Goal: Task Accomplishment & Management: Use online tool/utility

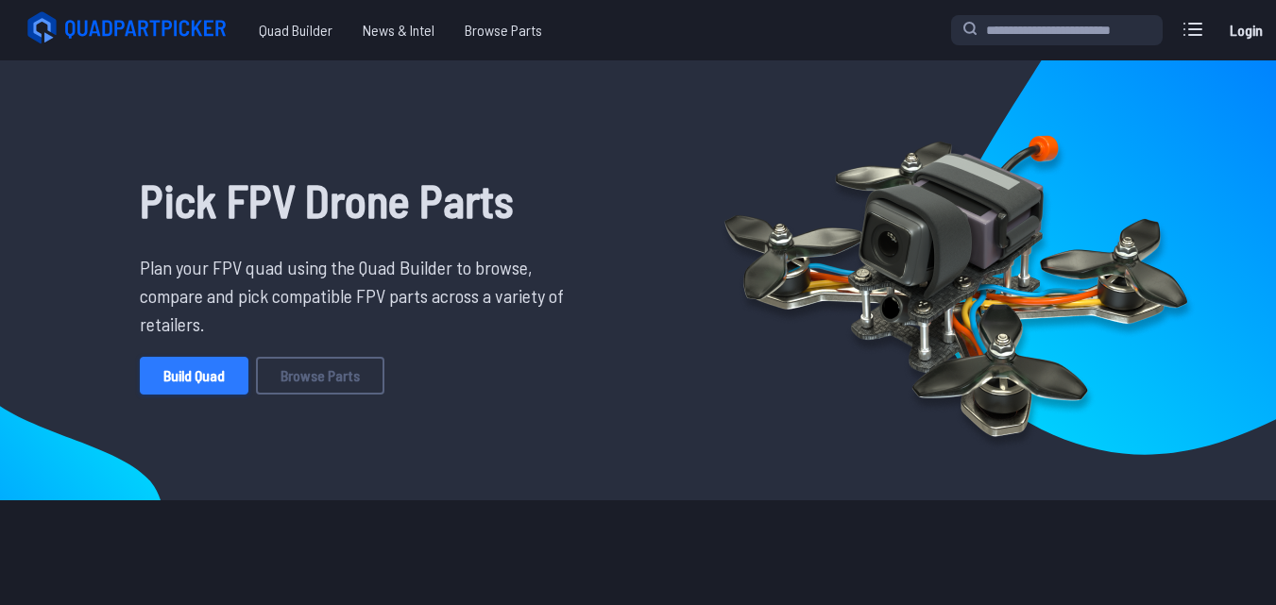
click at [182, 387] on link "Build Quad" at bounding box center [194, 376] width 109 height 38
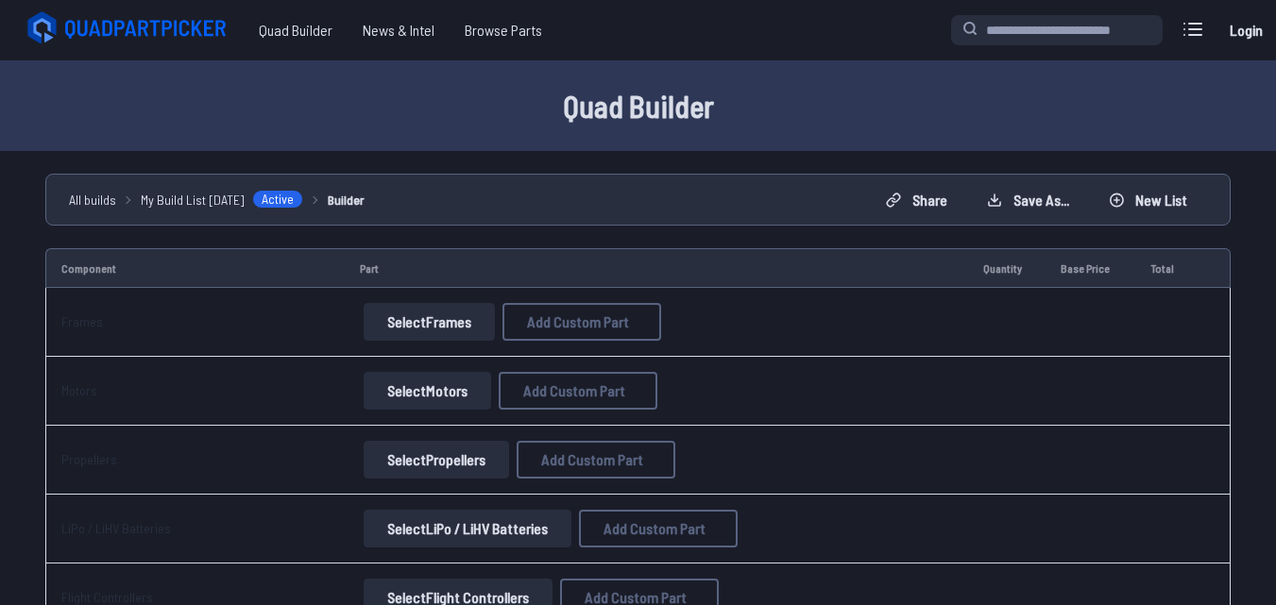
click at [452, 331] on button "Select Frames" at bounding box center [429, 322] width 131 height 38
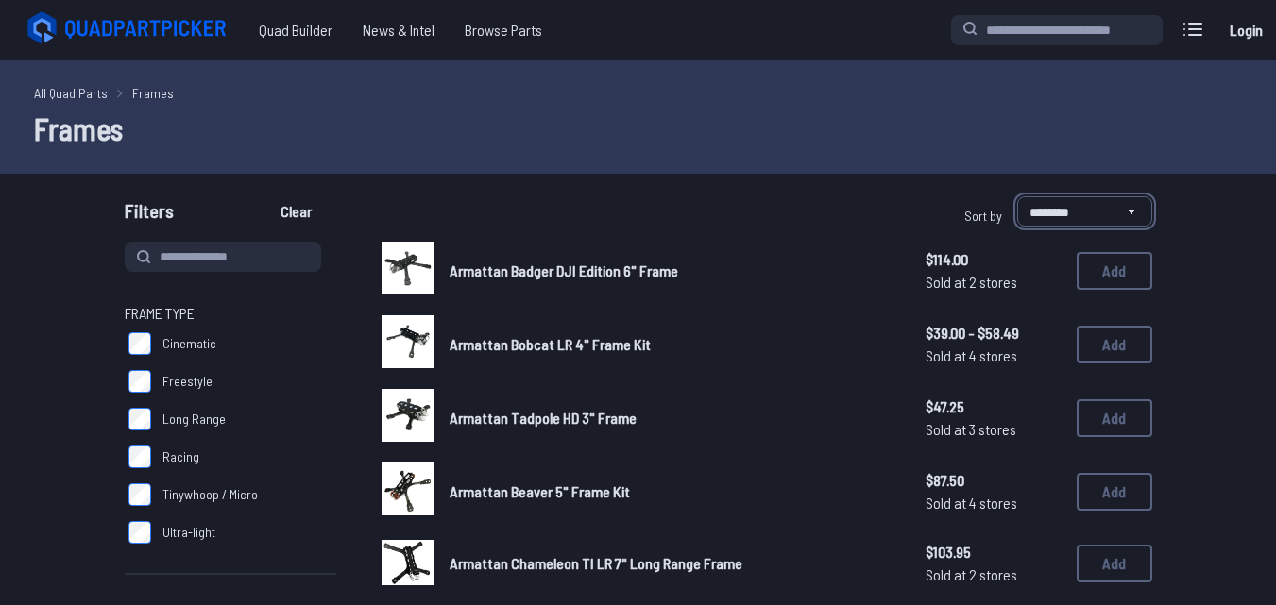
click at [1038, 216] on select "**********" at bounding box center [1084, 211] width 135 height 30
click at [215, 246] on input at bounding box center [223, 257] width 196 height 30
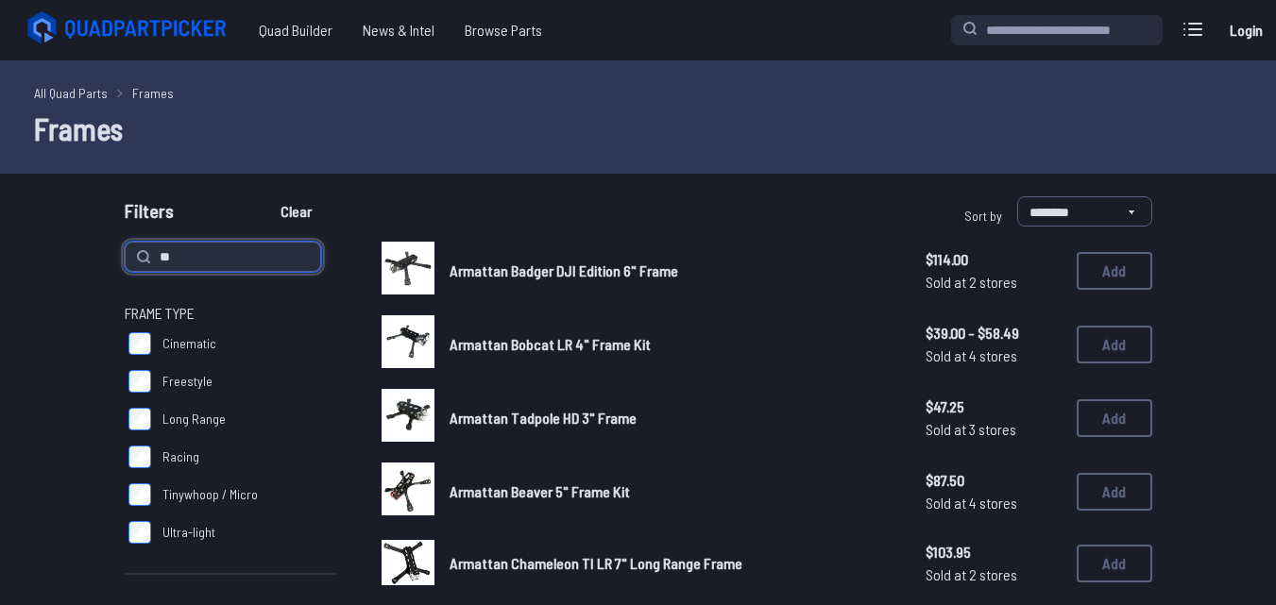
type input "**"
click at [264, 196] on button "Clear" at bounding box center [295, 211] width 63 height 30
type input "**"
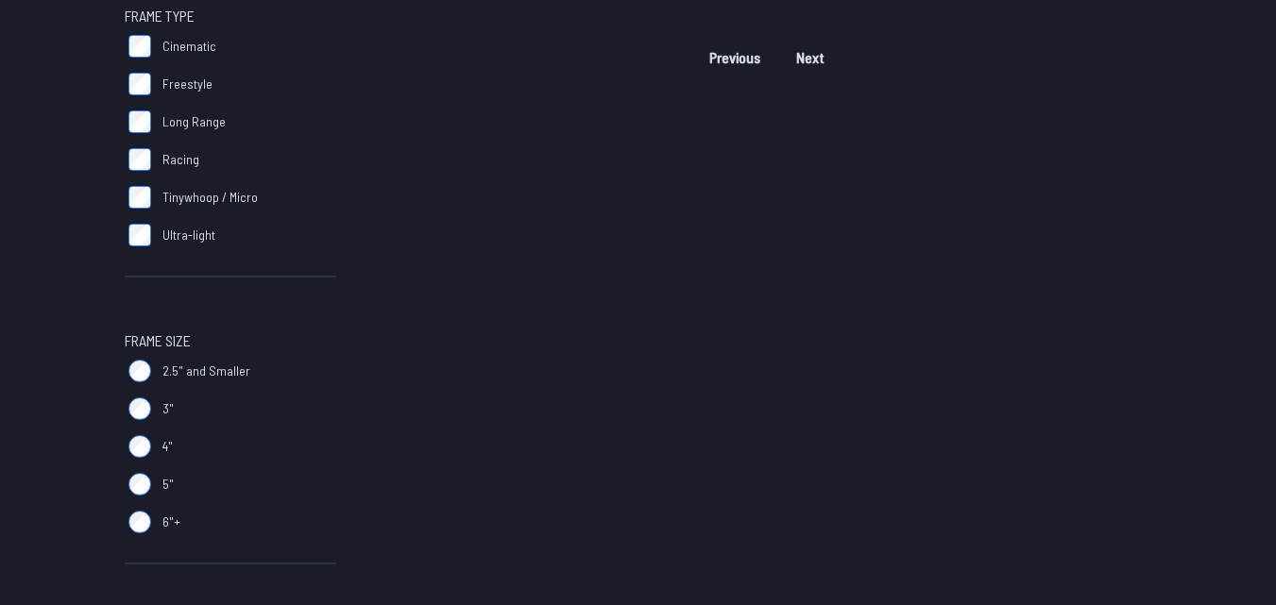
scroll to position [298, 0]
click at [230, 365] on span "2.5" and Smaller" at bounding box center [206, 370] width 88 height 19
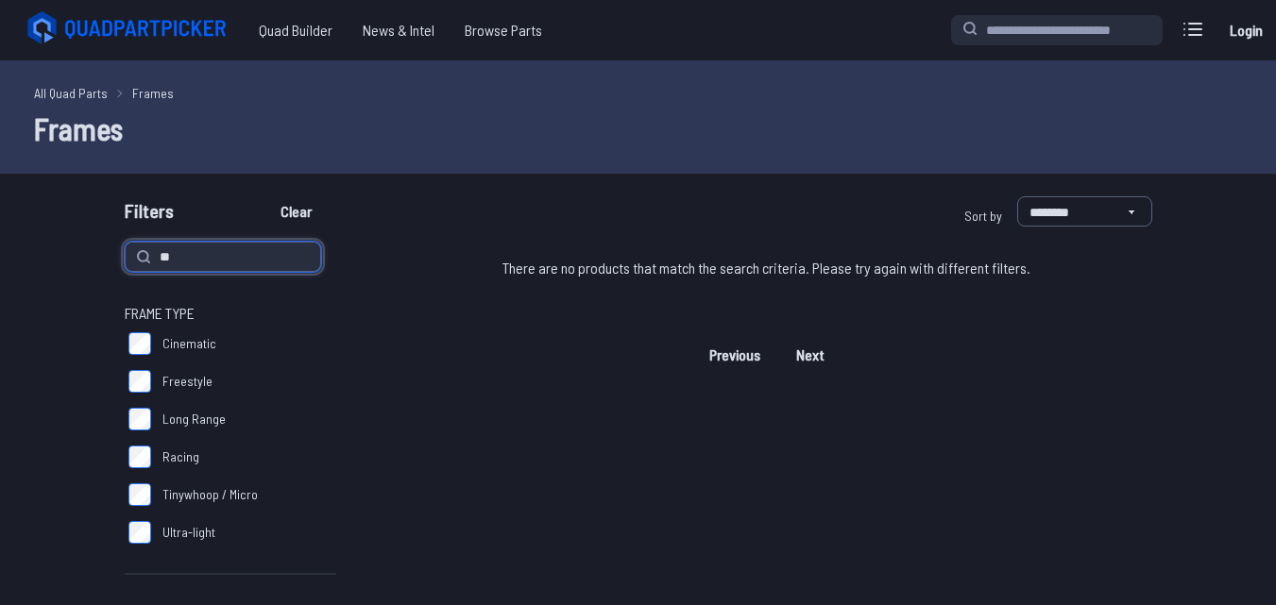
click at [188, 261] on input "**" at bounding box center [223, 257] width 196 height 30
type input "*"
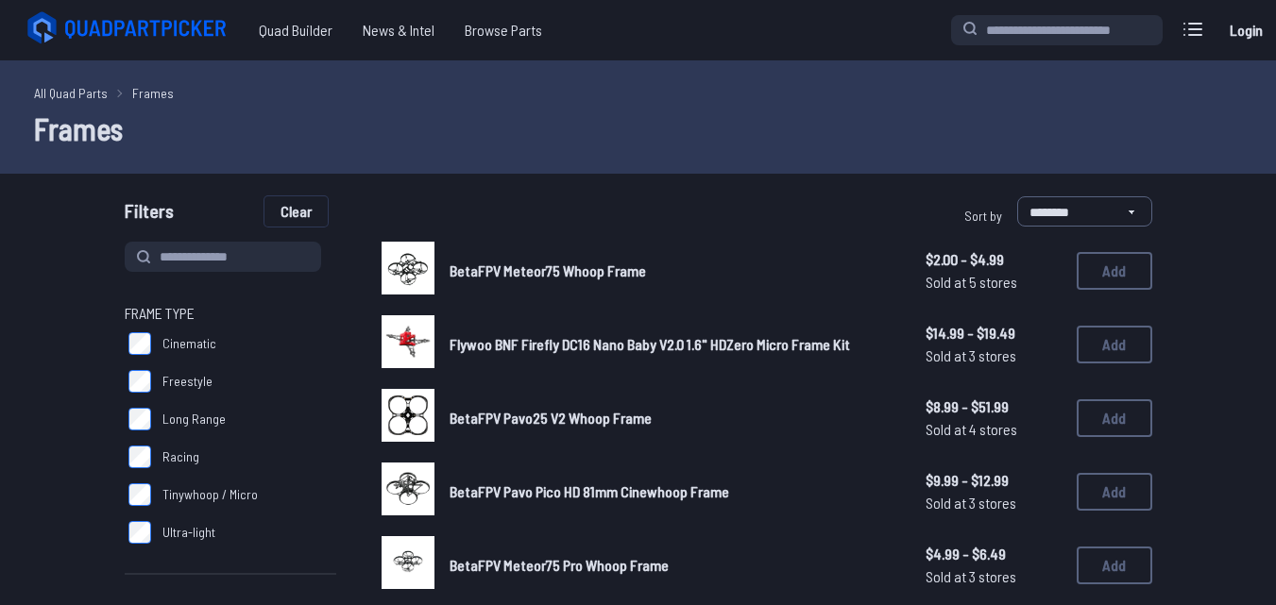
click at [287, 201] on button "Clear" at bounding box center [295, 211] width 63 height 30
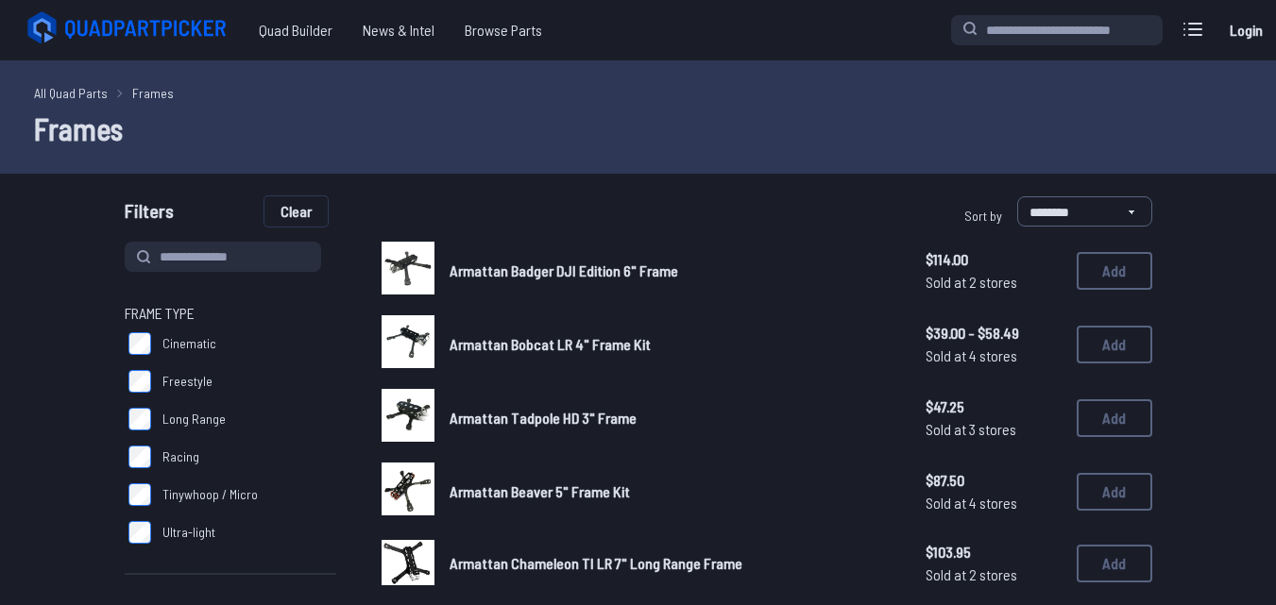
scroll to position [378, 0]
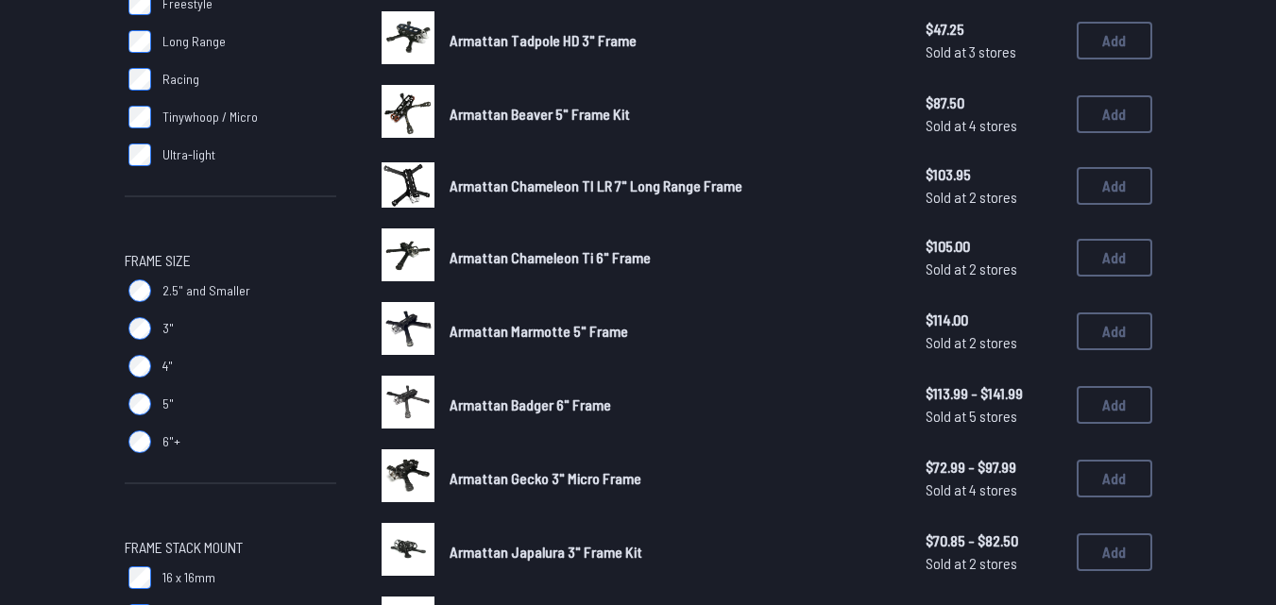
click at [163, 287] on span "2.5" and Smaller" at bounding box center [206, 290] width 88 height 19
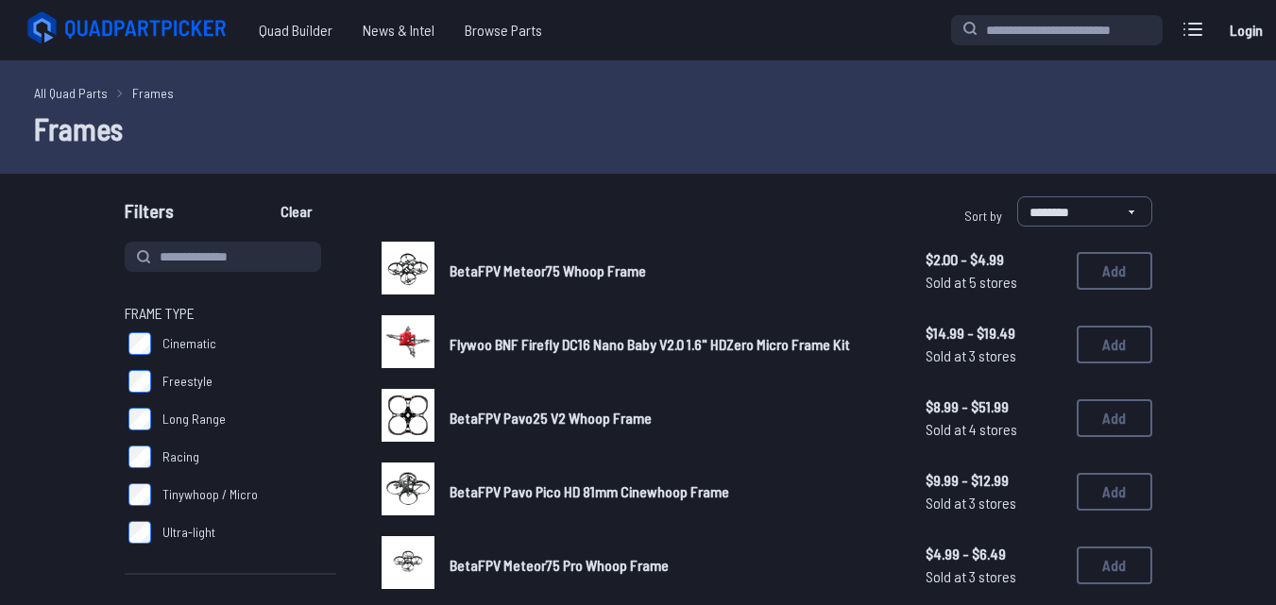
scroll to position [378, 0]
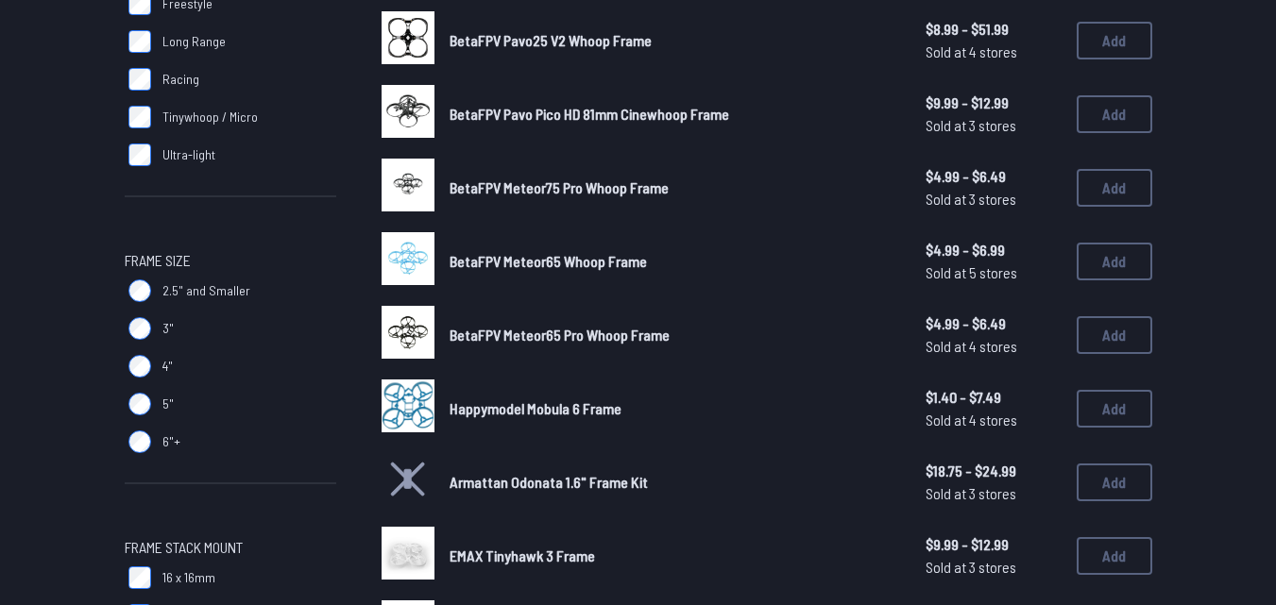
click at [159, 375] on label "4"" at bounding box center [231, 367] width 212 height 38
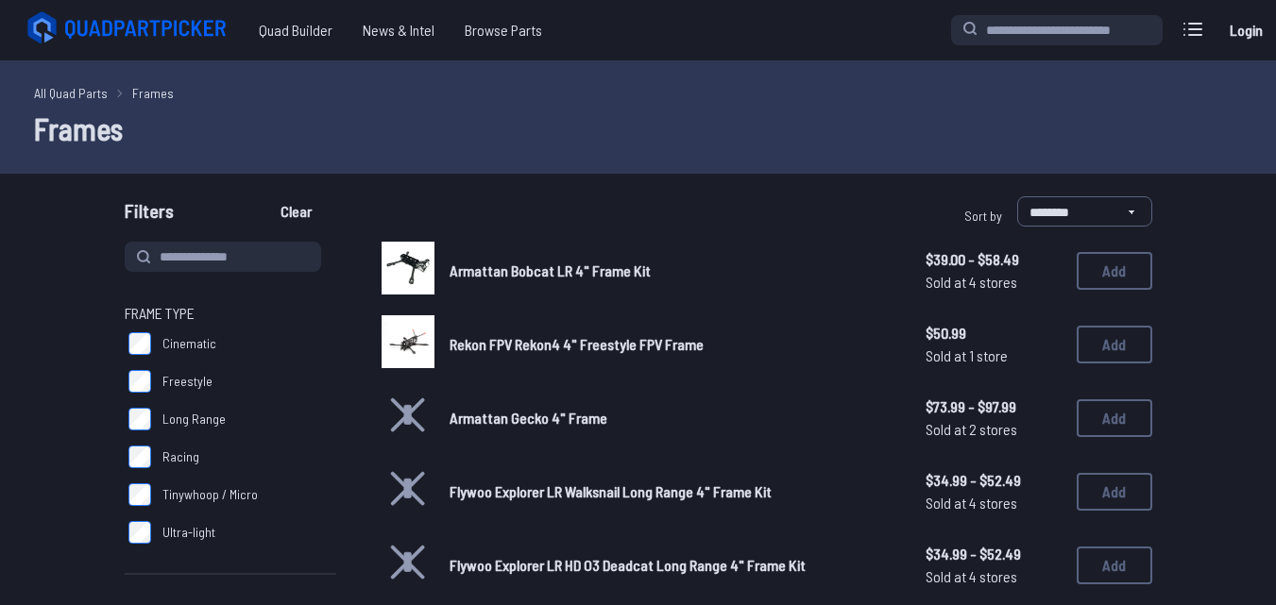
click at [424, 341] on img at bounding box center [408, 341] width 53 height 53
click at [1095, 348] on button "Add" at bounding box center [1115, 345] width 76 height 38
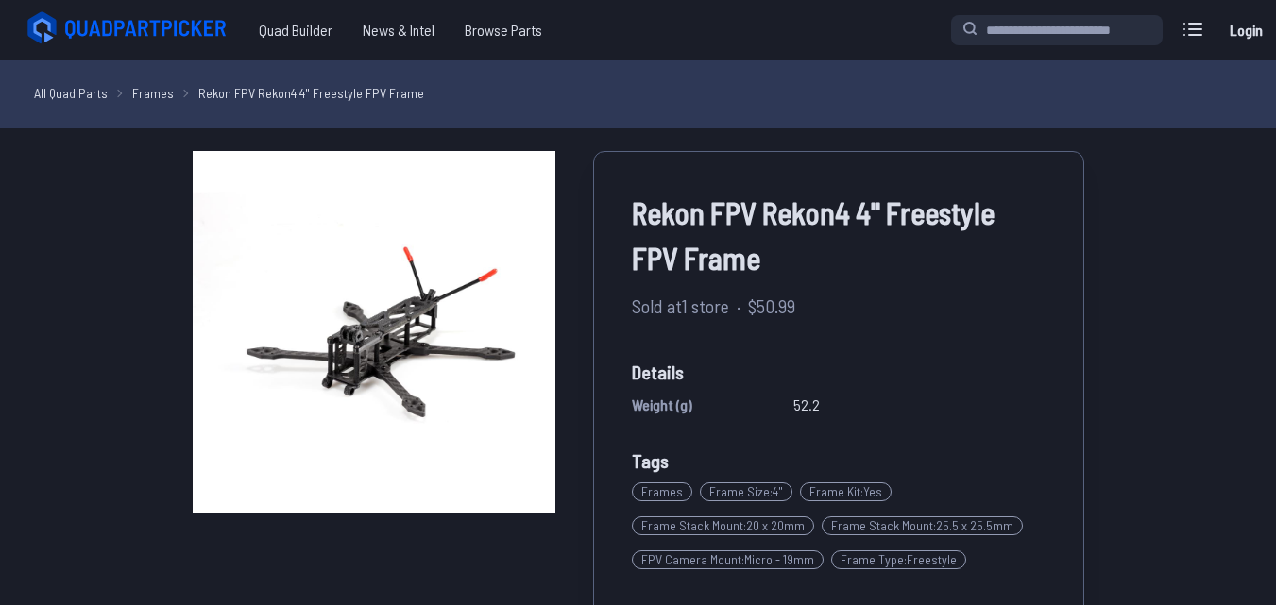
scroll to position [378, 0]
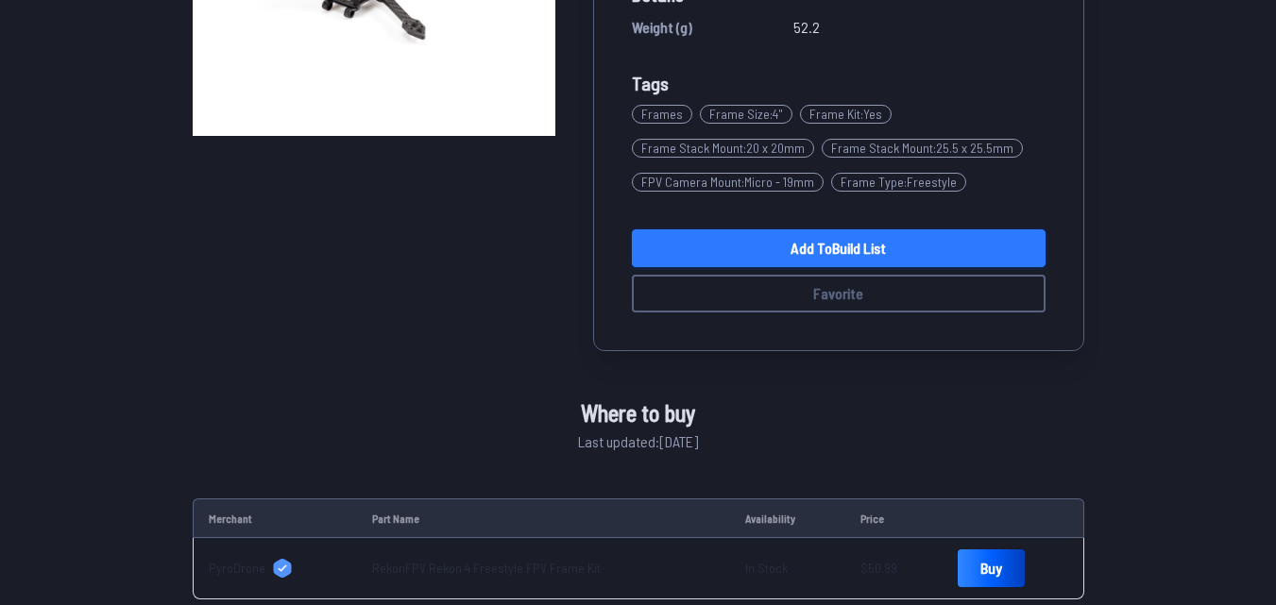
click at [816, 255] on link "Add to Build List" at bounding box center [839, 248] width 414 height 38
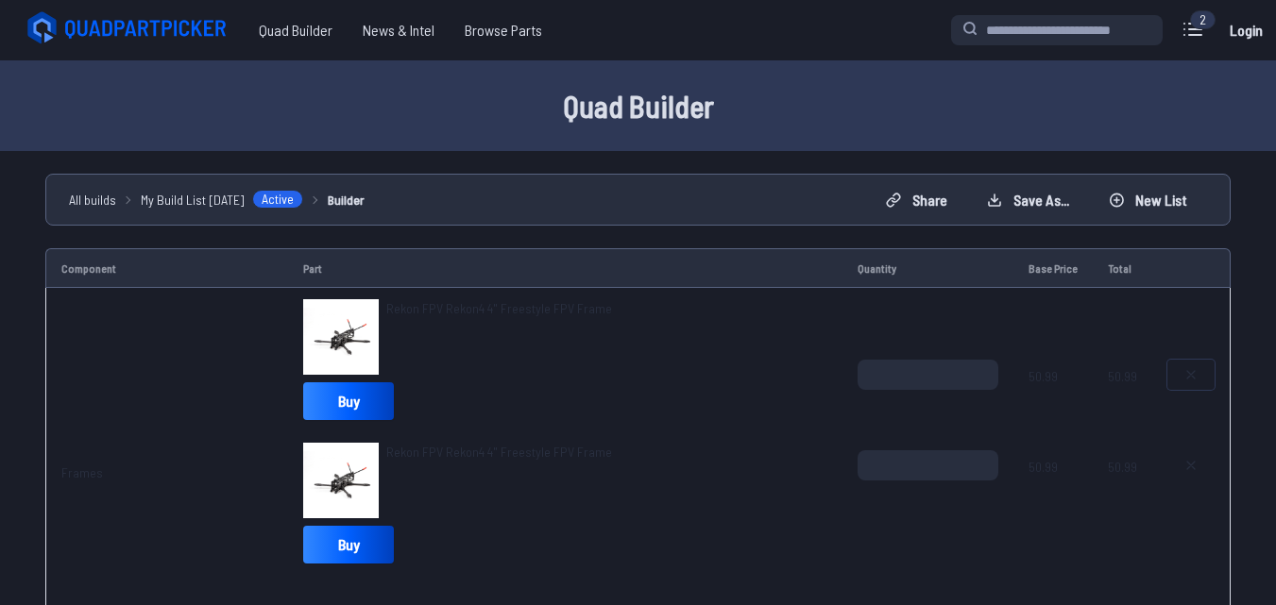
drag, startPoint x: 1193, startPoint y: 376, endPoint x: 1189, endPoint y: 388, distance: 12.8
click at [1189, 388] on button at bounding box center [1190, 375] width 47 height 30
type textarea "**********"
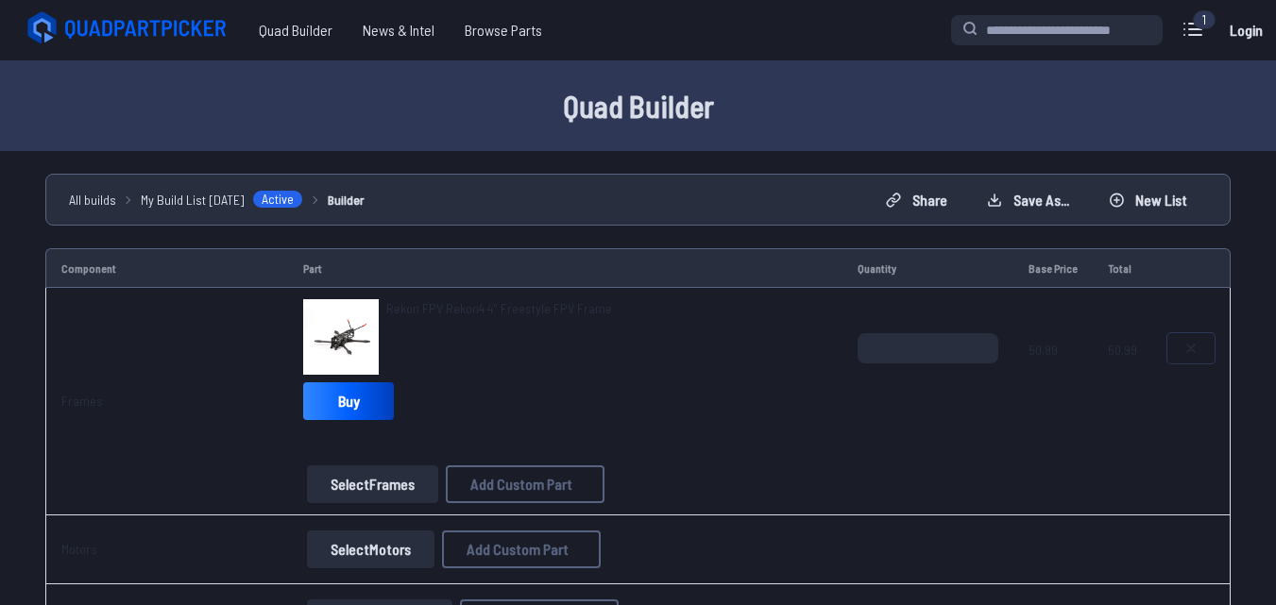
scroll to position [378, 0]
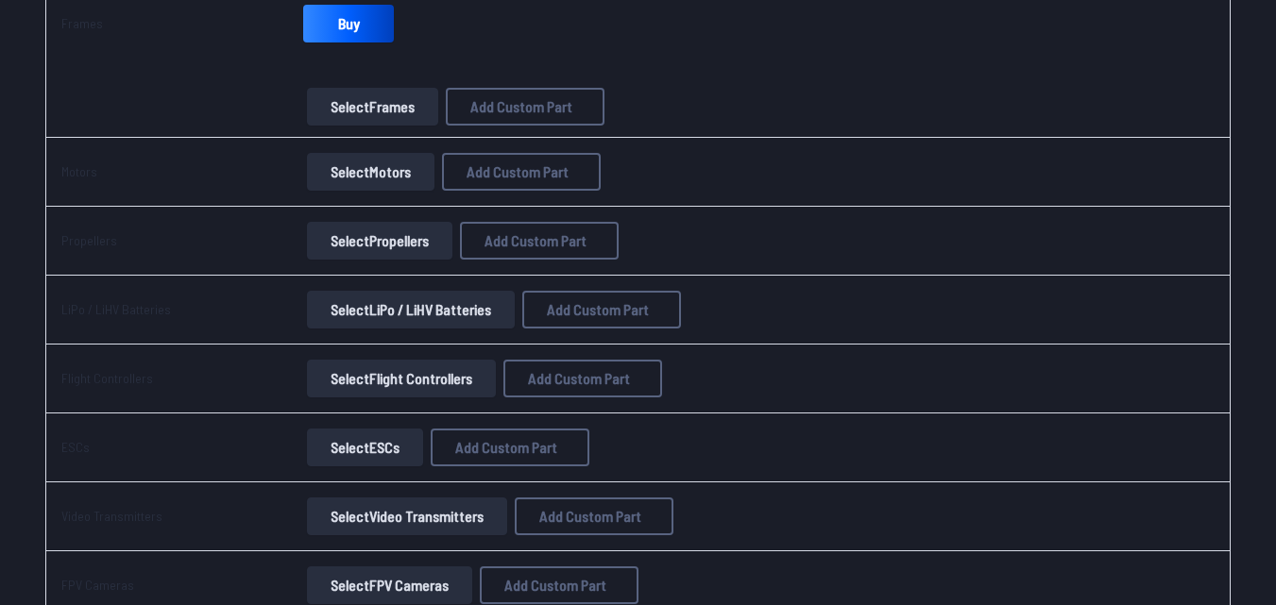
click at [364, 161] on button "Select Motors" at bounding box center [370, 172] width 127 height 38
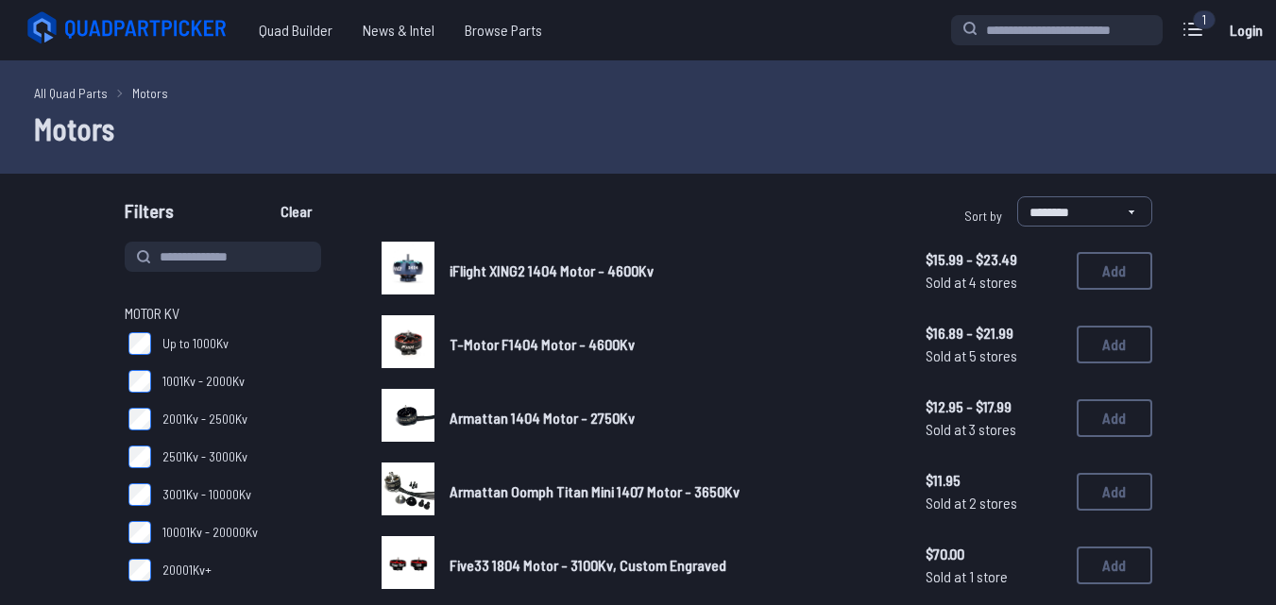
click at [188, 574] on span "20001Kv+" at bounding box center [186, 570] width 49 height 19
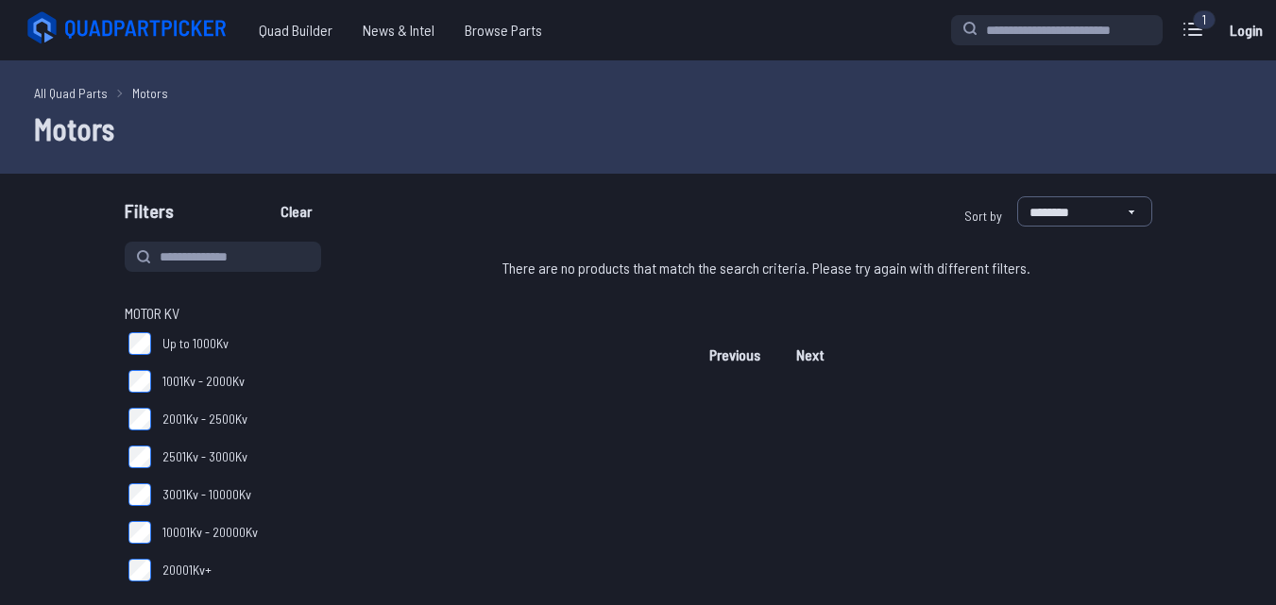
click at [130, 522] on label "10001Kv - 20000Kv" at bounding box center [231, 533] width 212 height 38
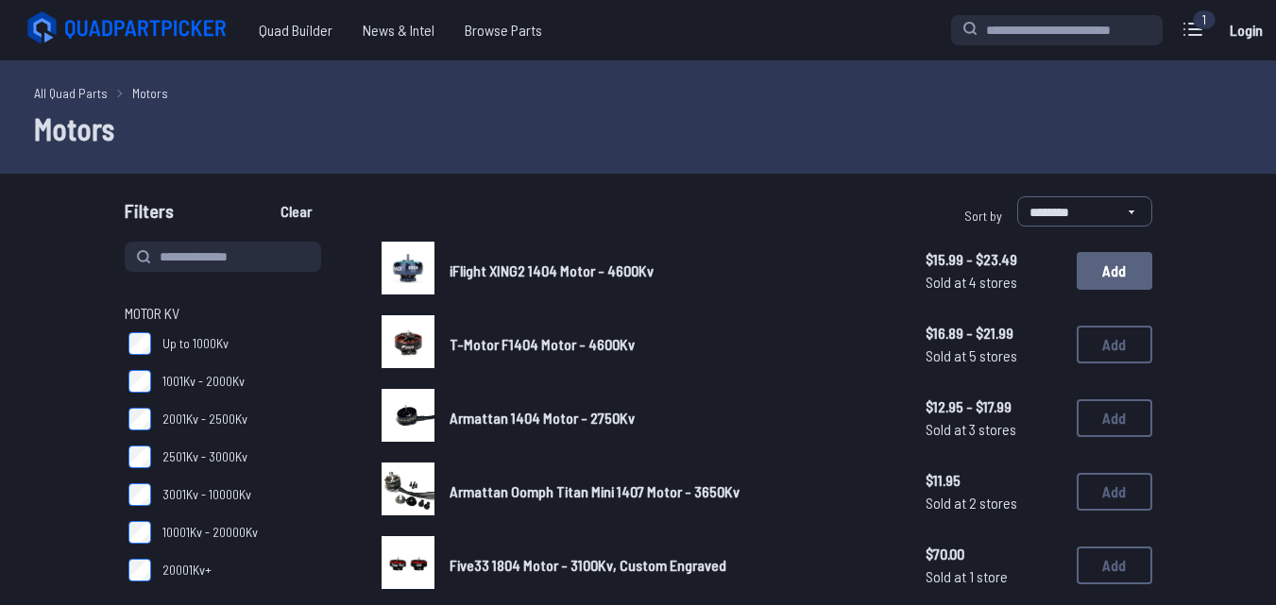
click at [1096, 278] on button "Add" at bounding box center [1115, 271] width 76 height 38
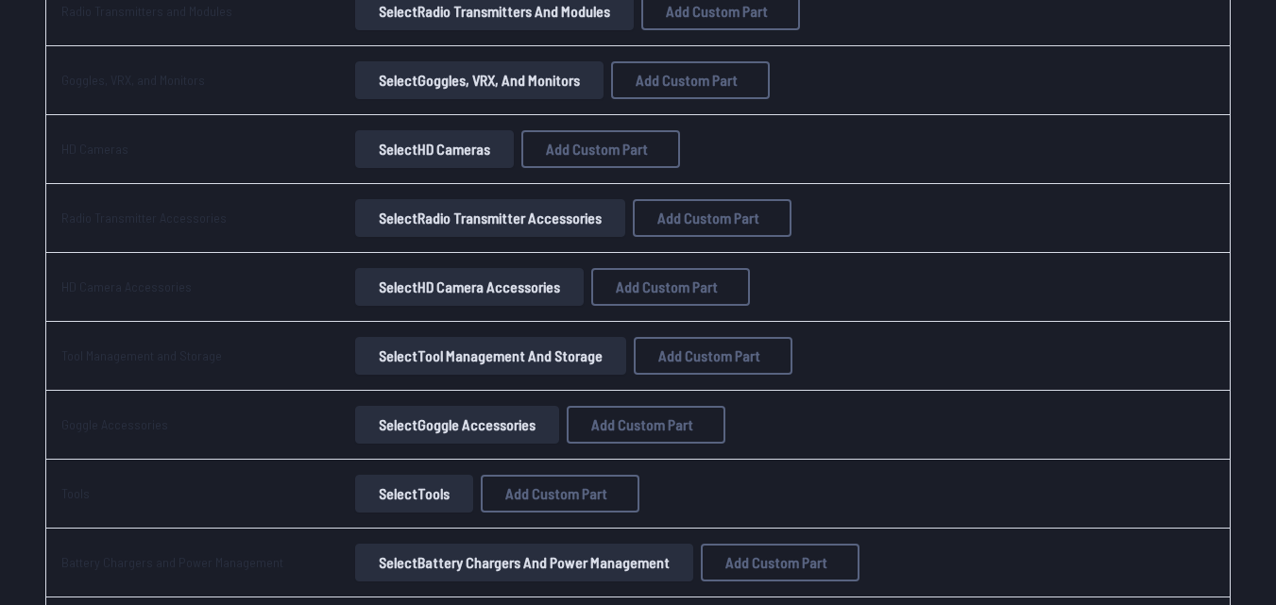
scroll to position [1392, 0]
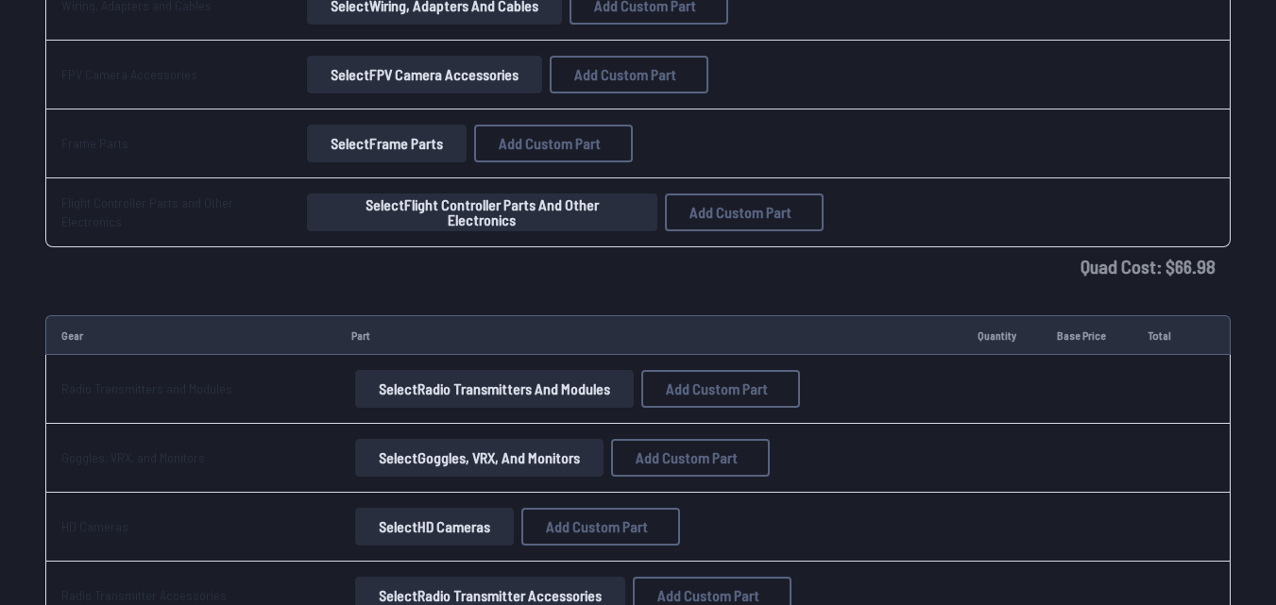
click at [476, 217] on button "Select Flight Controller Parts and Other Electronics" at bounding box center [481, 213] width 349 height 38
